Goal: Register for event/course

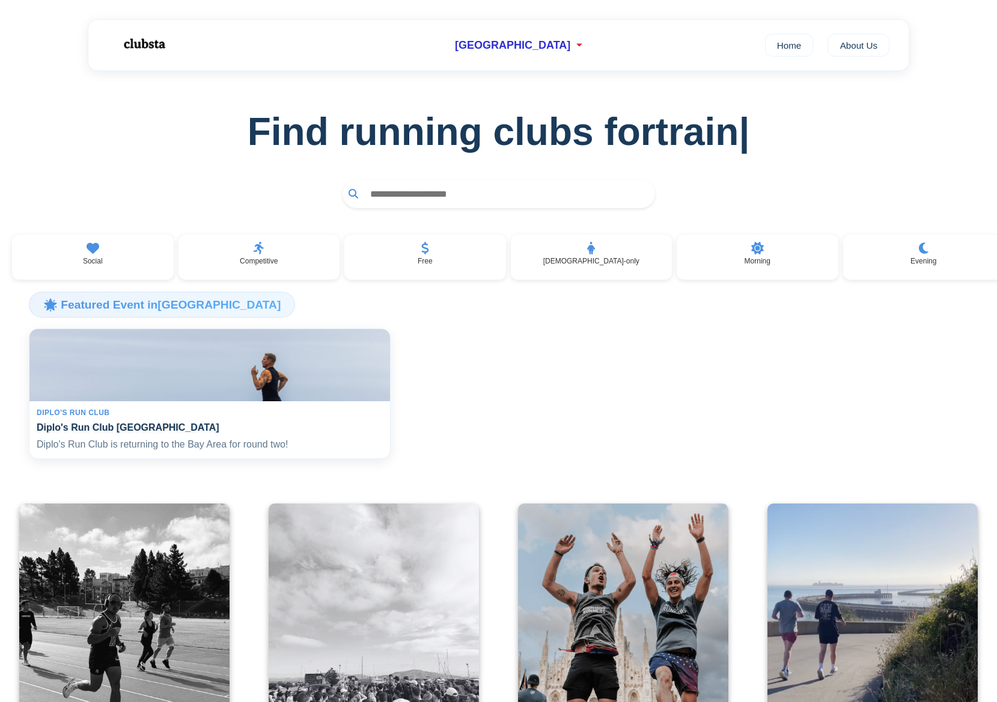
scroll to position [15, 0]
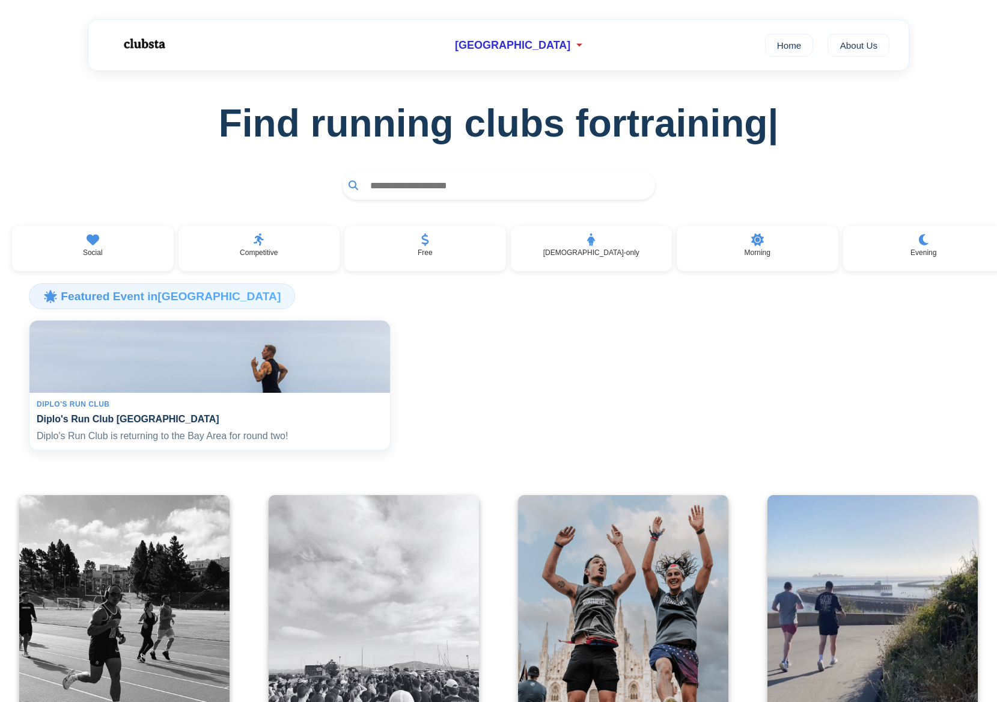
click at [179, 424] on h4 "Diplo's Run Club [GEOGRAPHIC_DATA]" at bounding box center [210, 418] width 346 height 11
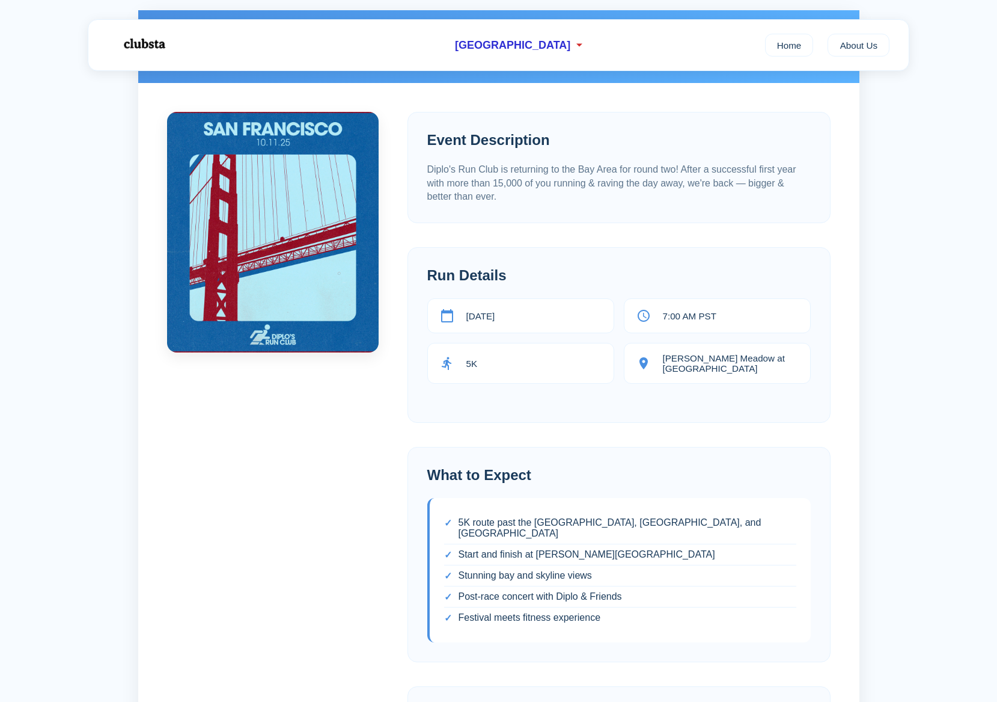
scroll to position [144, 0]
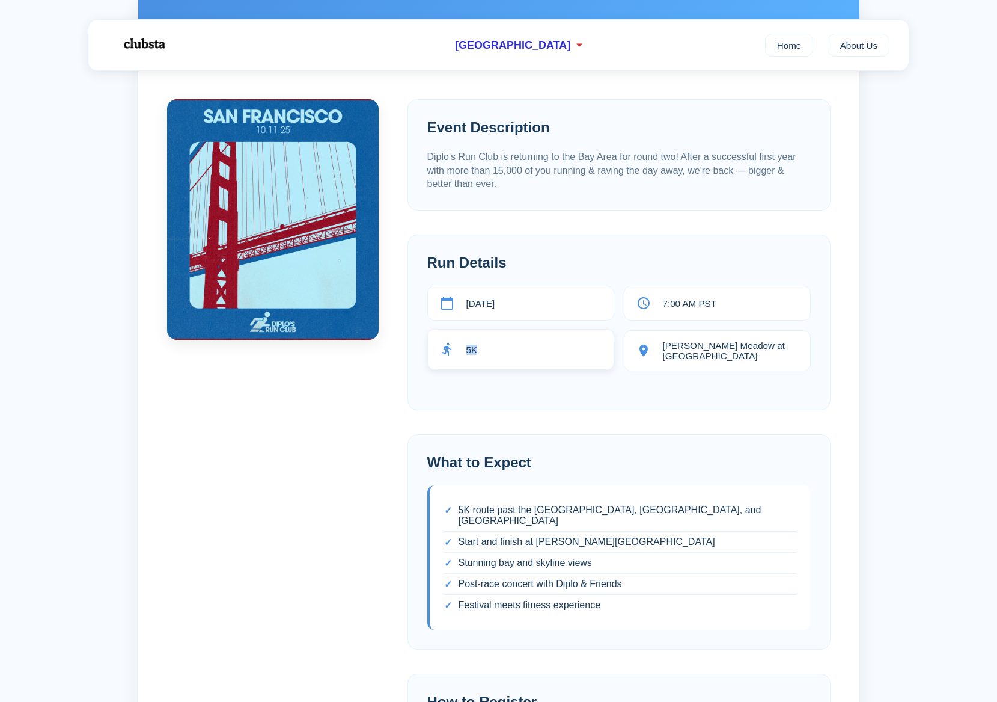
drag, startPoint x: 462, startPoint y: 347, endPoint x: 551, endPoint y: 349, distance: 88.4
click at [542, 358] on div "5K" at bounding box center [520, 349] width 187 height 41
click at [551, 349] on div "5K" at bounding box center [520, 349] width 187 height 41
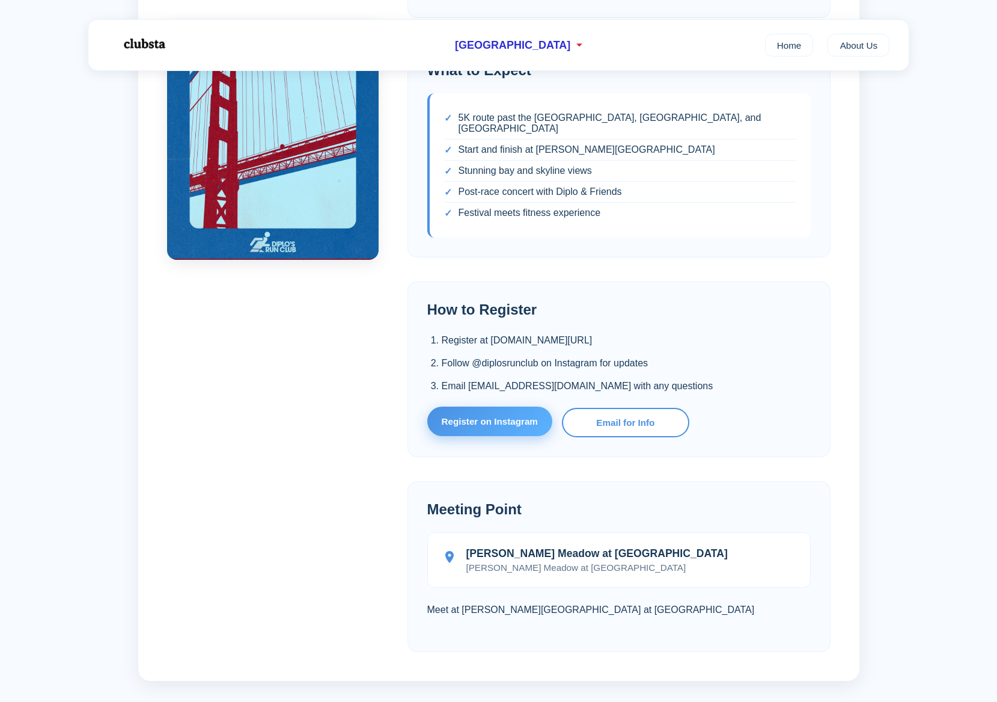
scroll to position [539, 0]
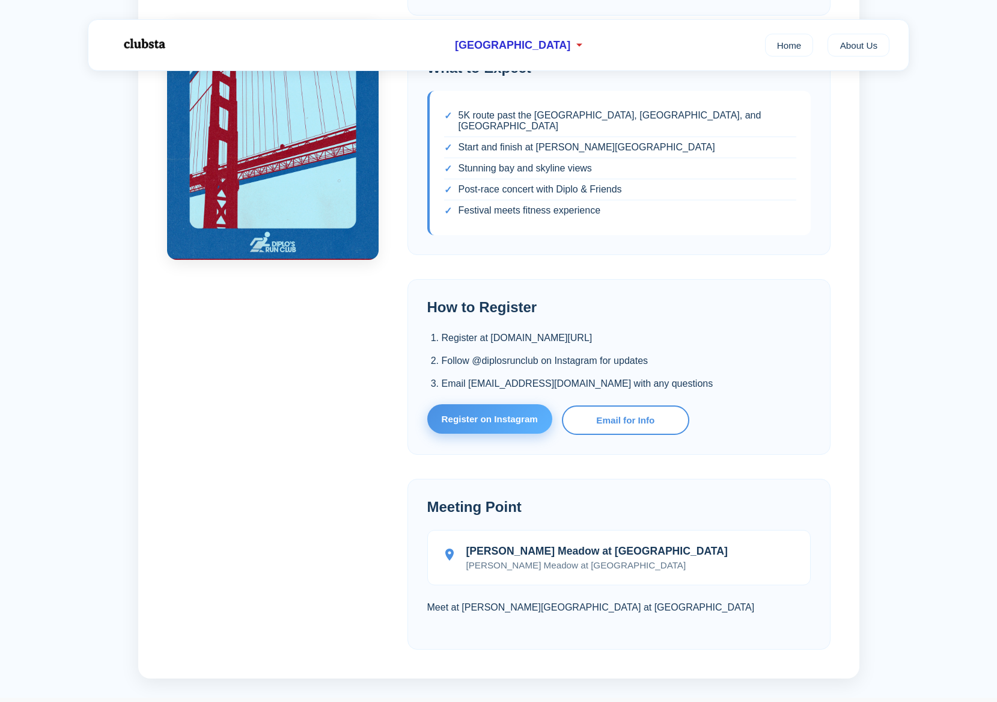
click at [515, 411] on link "Register on Instagram" at bounding box center [489, 418] width 125 height 29
